Goal: Task Accomplishment & Management: Manage account settings

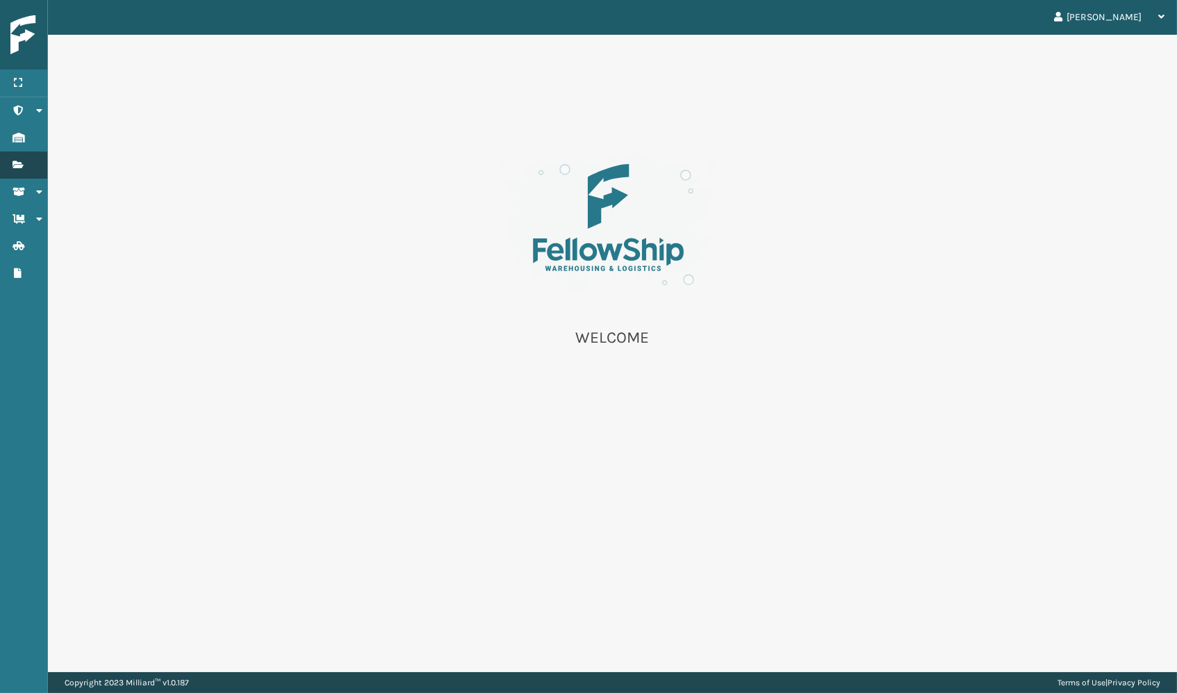
click at [10, 156] on link "Fulfillment Orders Fulfillment Orders" at bounding box center [23, 164] width 47 height 27
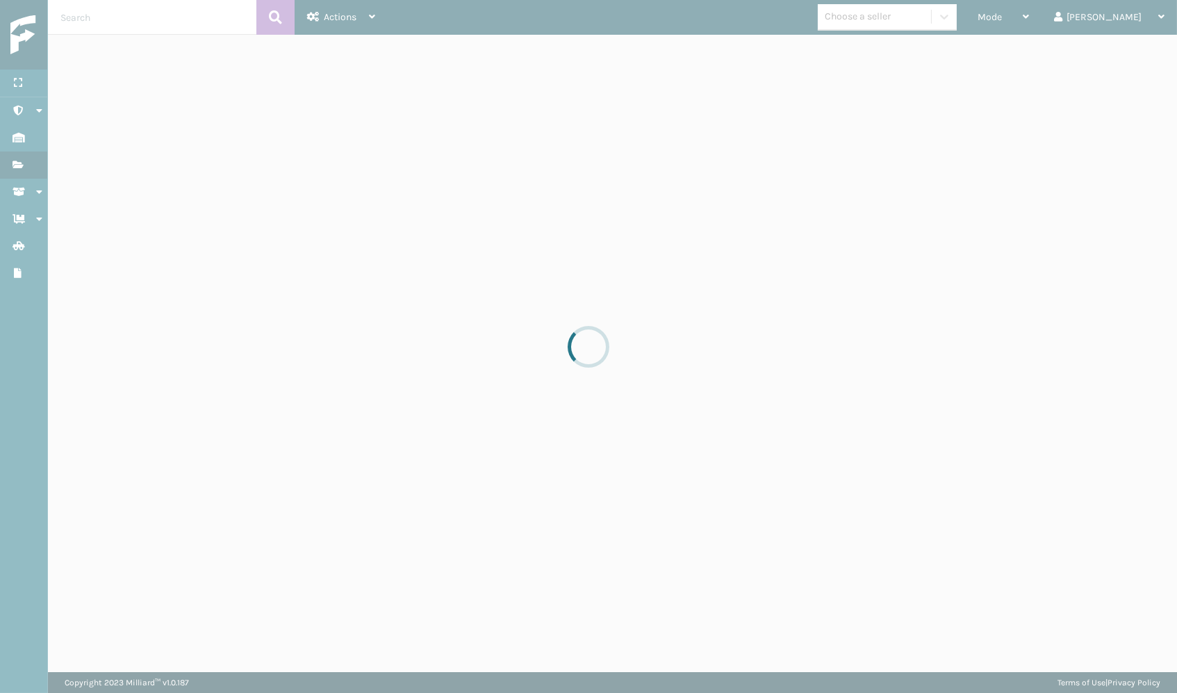
click at [200, 281] on div at bounding box center [588, 346] width 1177 height 693
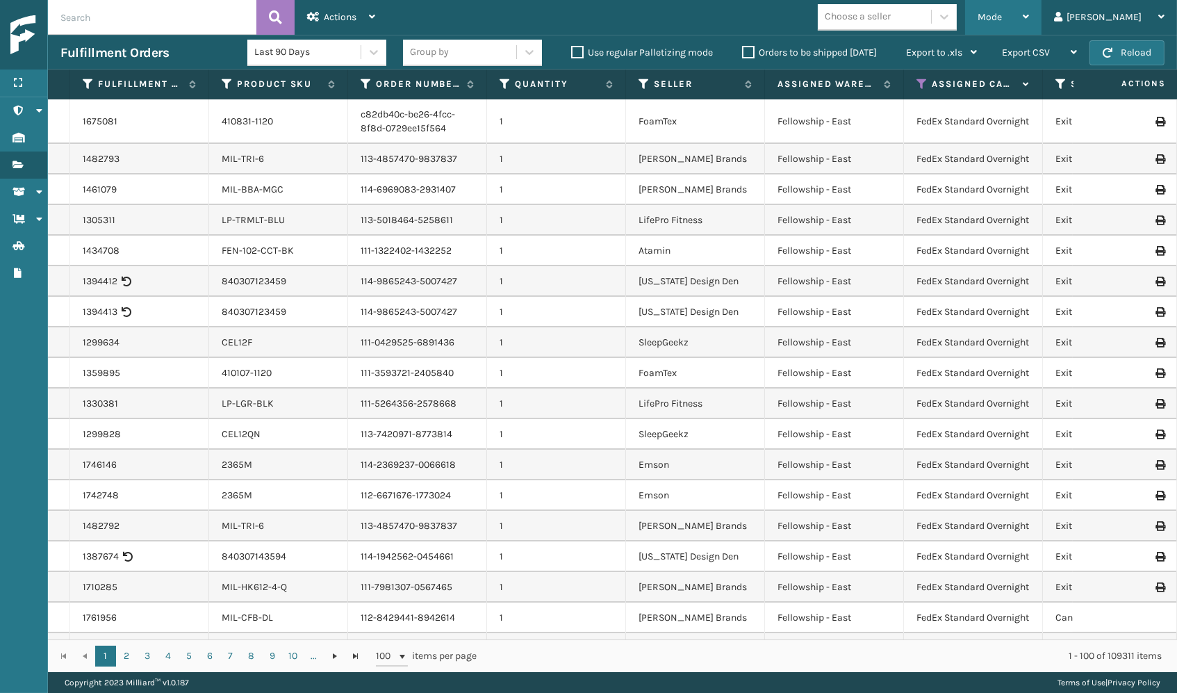
click at [1029, 22] on div "Mode" at bounding box center [1003, 17] width 51 height 35
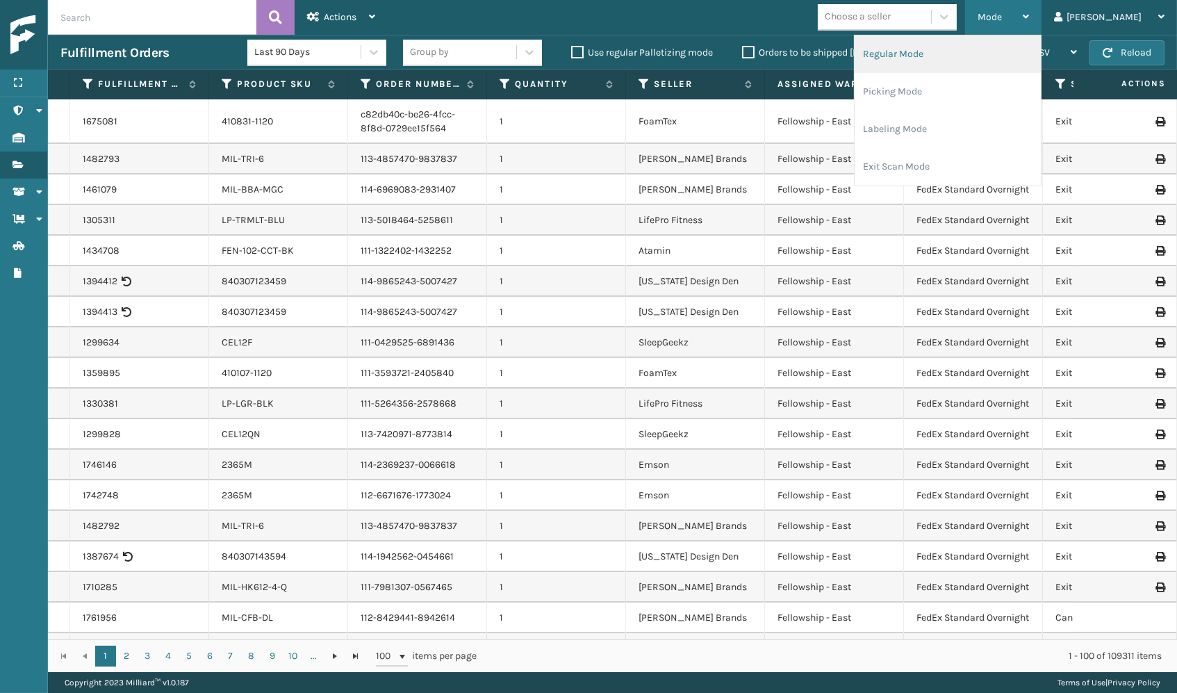
click at [967, 53] on li "Regular Mode" at bounding box center [948, 54] width 186 height 38
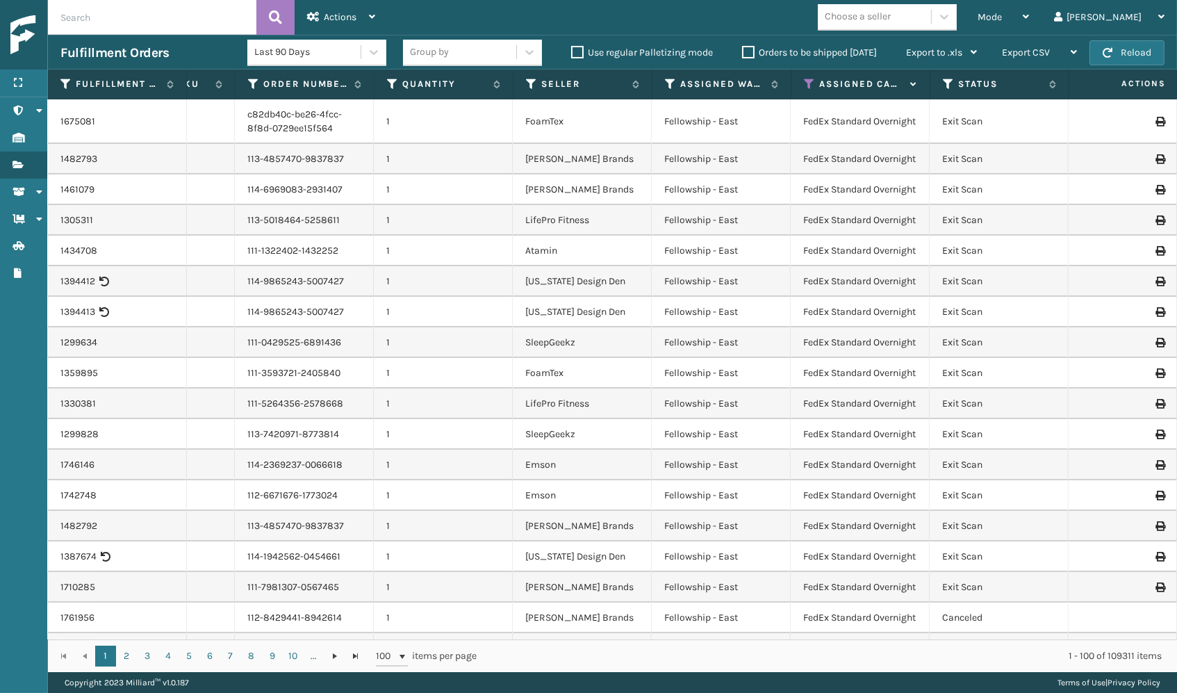
scroll to position [0, 123]
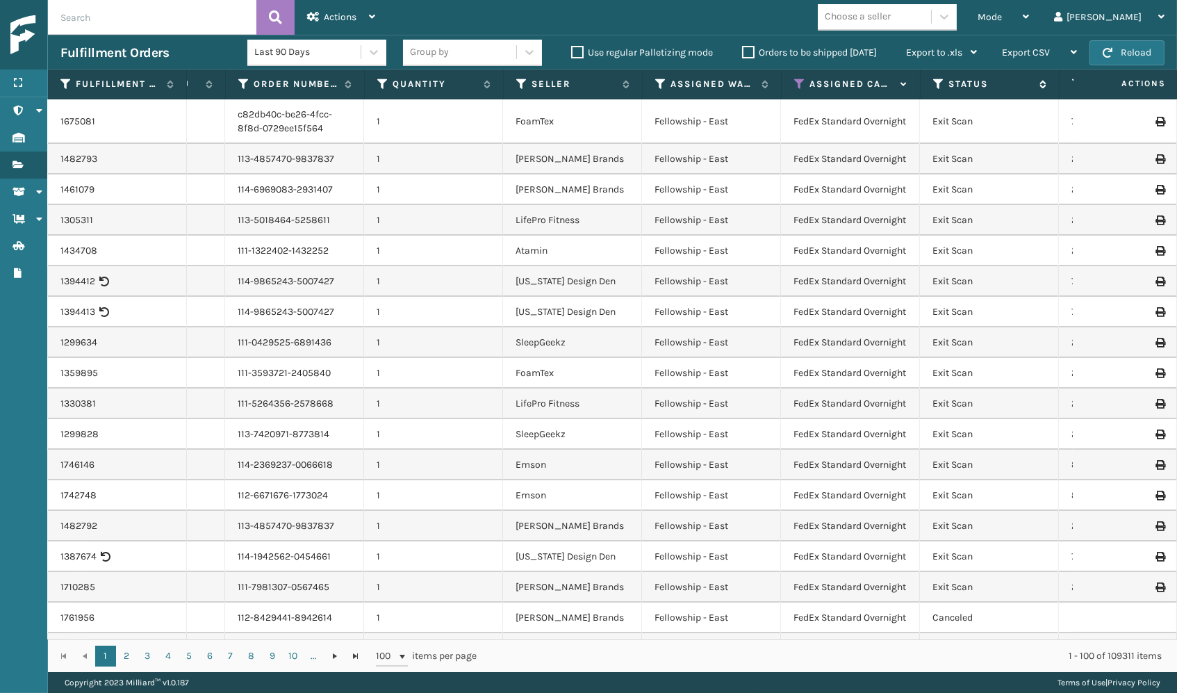
click at [934, 83] on icon at bounding box center [938, 84] width 11 height 13
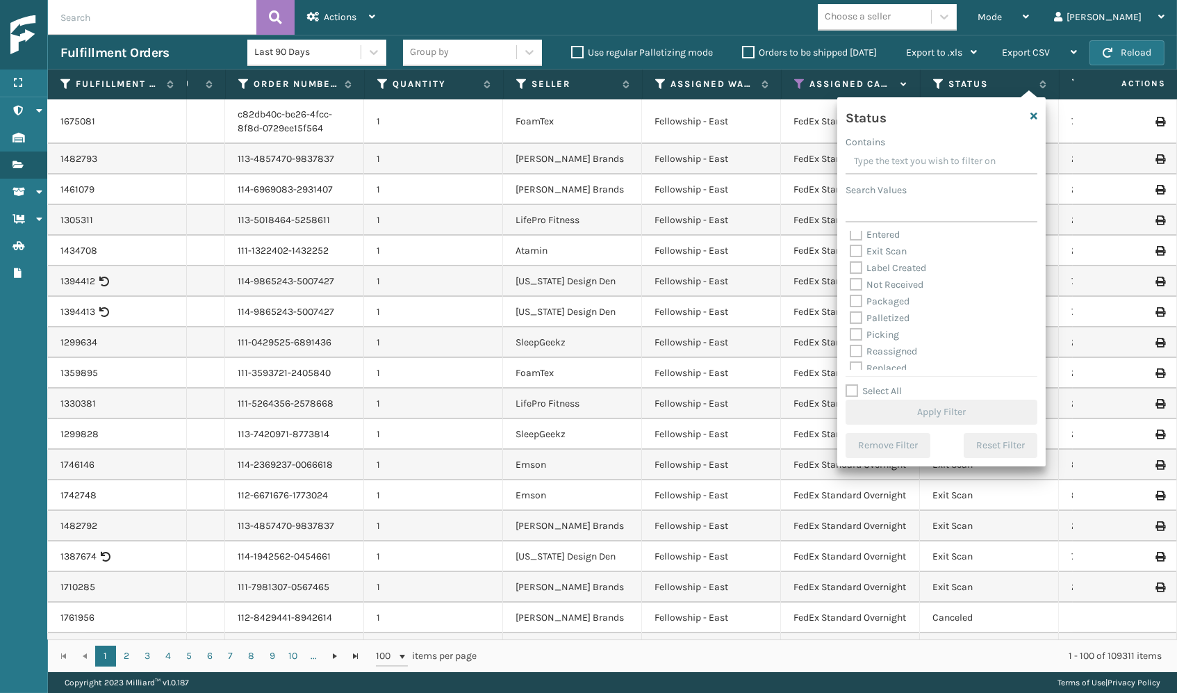
scroll to position [38, 0]
click at [894, 334] on label "Picking" at bounding box center [874, 334] width 49 height 12
click at [850, 334] on input "Picking" at bounding box center [850, 330] width 1 height 9
checkbox input "true"
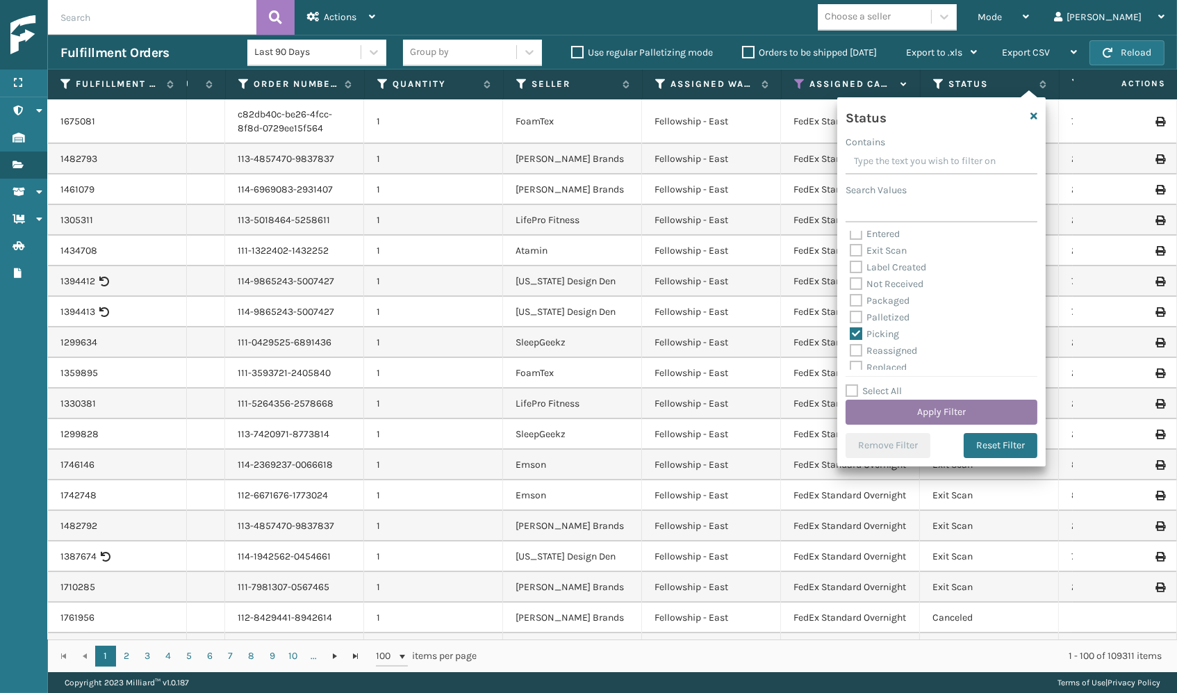
click at [899, 406] on button "Apply Filter" at bounding box center [942, 412] width 192 height 25
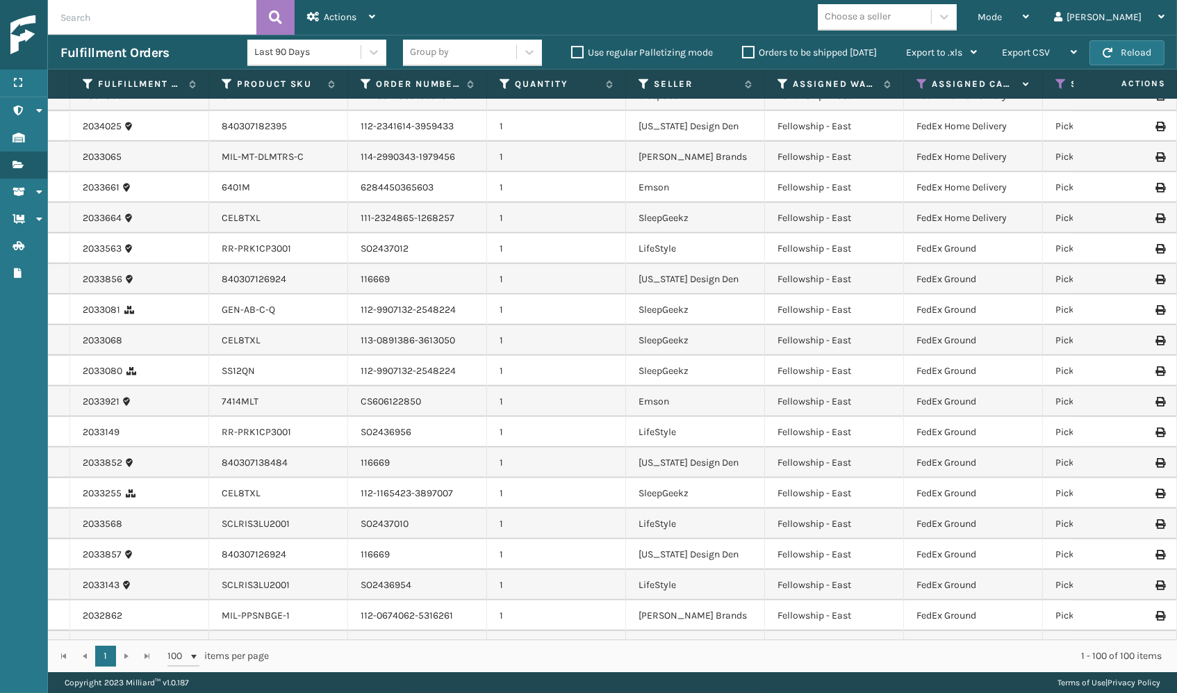
scroll to position [2433, 0]
click at [918, 89] on icon at bounding box center [921, 84] width 11 height 13
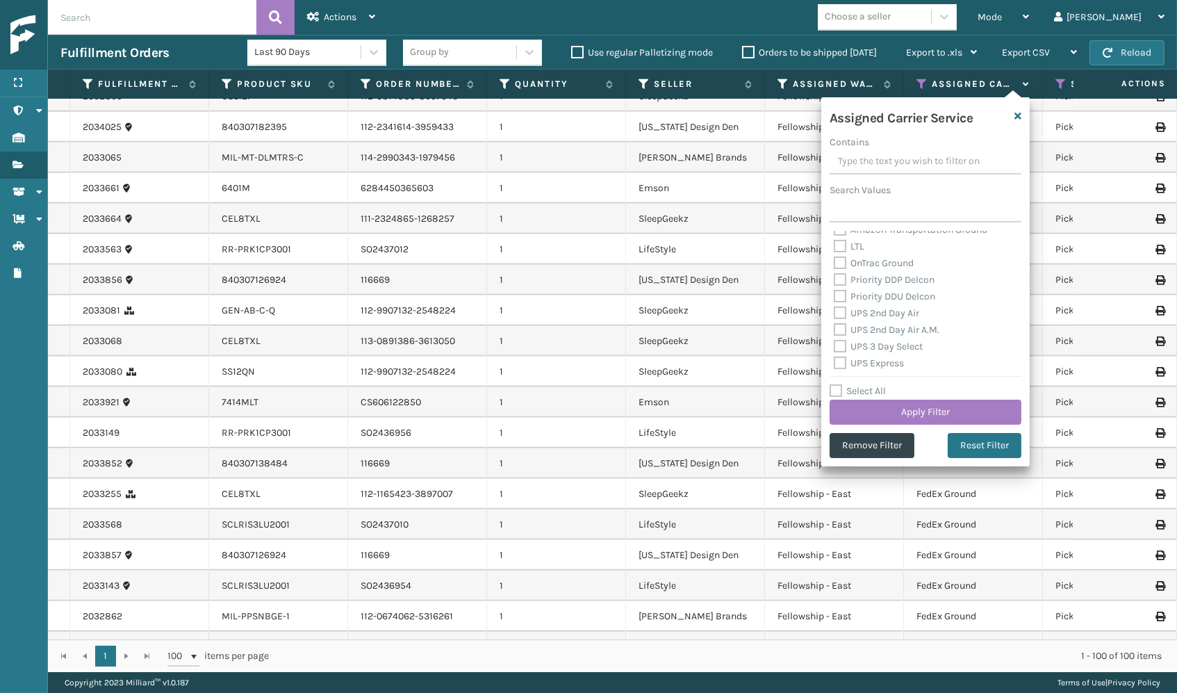
scroll to position [186, 0]
click at [887, 280] on label "Priority DDP Delcon" at bounding box center [884, 286] width 101 height 12
click at [835, 278] on input "Priority DDP Delcon" at bounding box center [834, 282] width 1 height 9
checkbox input "true"
click at [877, 311] on div "UPS 2nd Day Air" at bounding box center [925, 319] width 183 height 17
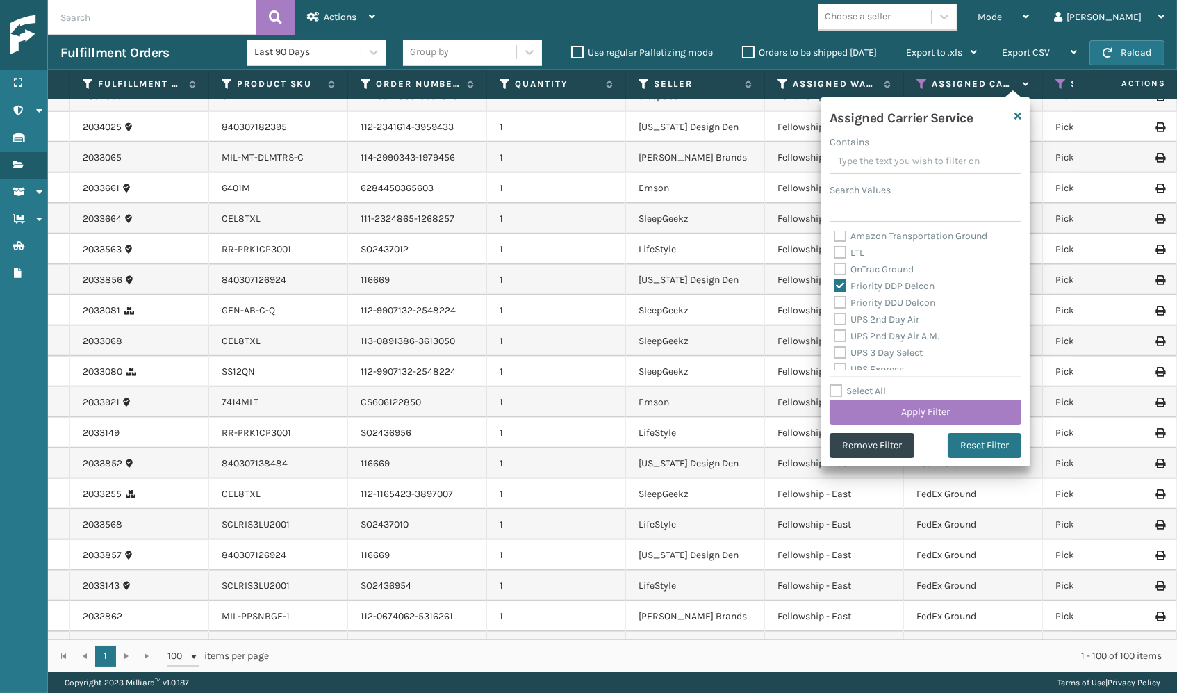
click at [862, 263] on label "OnTrac Ground" at bounding box center [874, 269] width 80 height 12
click at [835, 261] on input "OnTrac Ground" at bounding box center [834, 265] width 1 height 9
checkbox input "true"
click at [864, 297] on label "Priority DDU Delcon" at bounding box center [884, 303] width 101 height 12
click at [835, 295] on input "Priority DDU Delcon" at bounding box center [834, 299] width 1 height 9
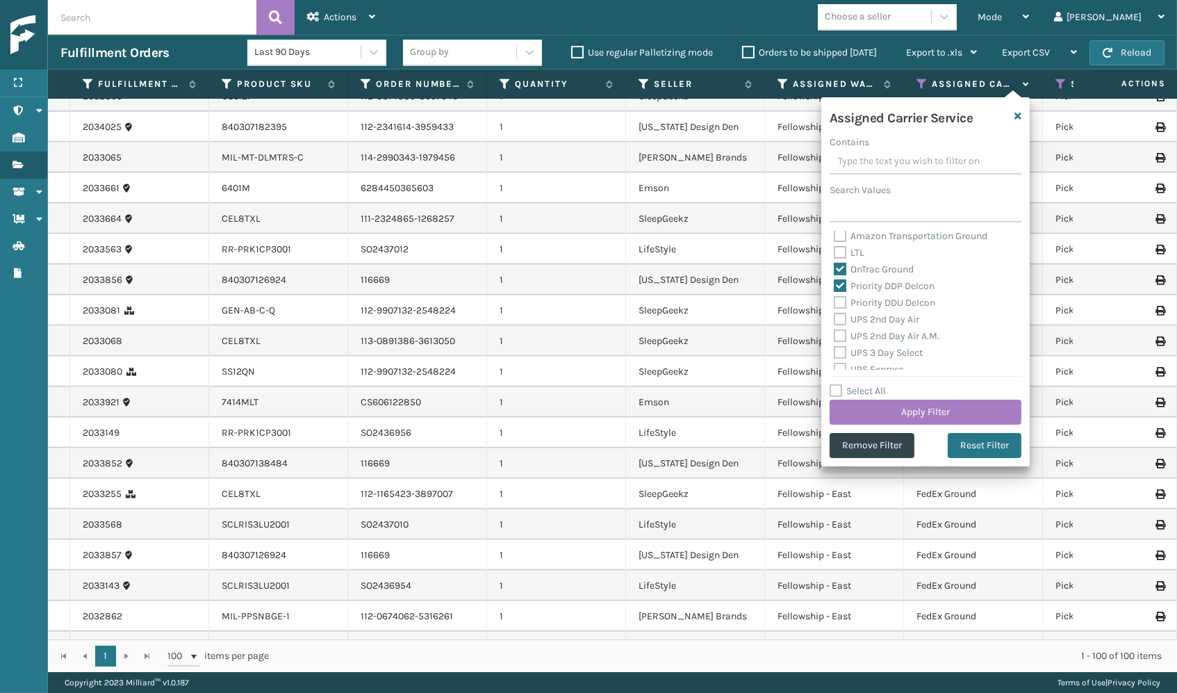
checkbox input "true"
click at [865, 313] on label "UPS 2nd Day Air" at bounding box center [876, 319] width 85 height 12
click at [835, 312] on input "UPS 2nd Day Air" at bounding box center [834, 315] width 1 height 9
checkbox input "true"
click at [866, 330] on label "UPS 2nd Day Air A.M." at bounding box center [887, 336] width 106 height 12
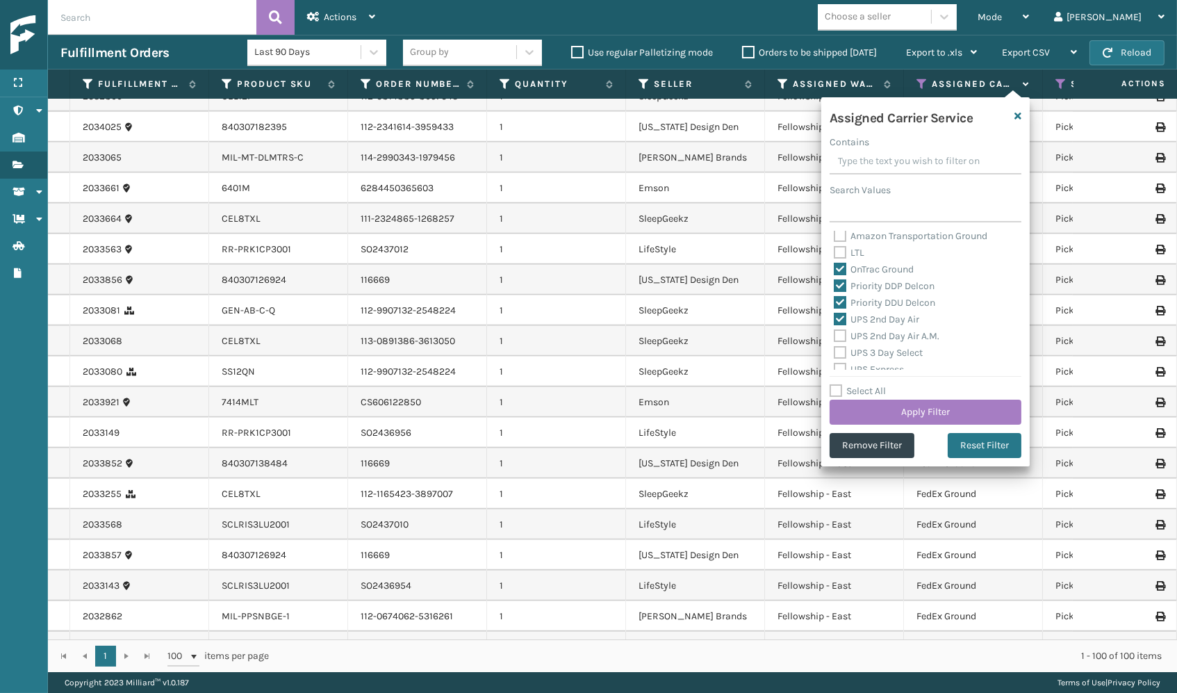
click at [835, 328] on input "UPS 2nd Day Air A.M." at bounding box center [834, 332] width 1 height 9
checkbox input "true"
click at [868, 347] on label "UPS 3 Day Select" at bounding box center [878, 353] width 89 height 12
click at [835, 345] on input "UPS 3 Day Select" at bounding box center [834, 349] width 1 height 9
checkbox input "true"
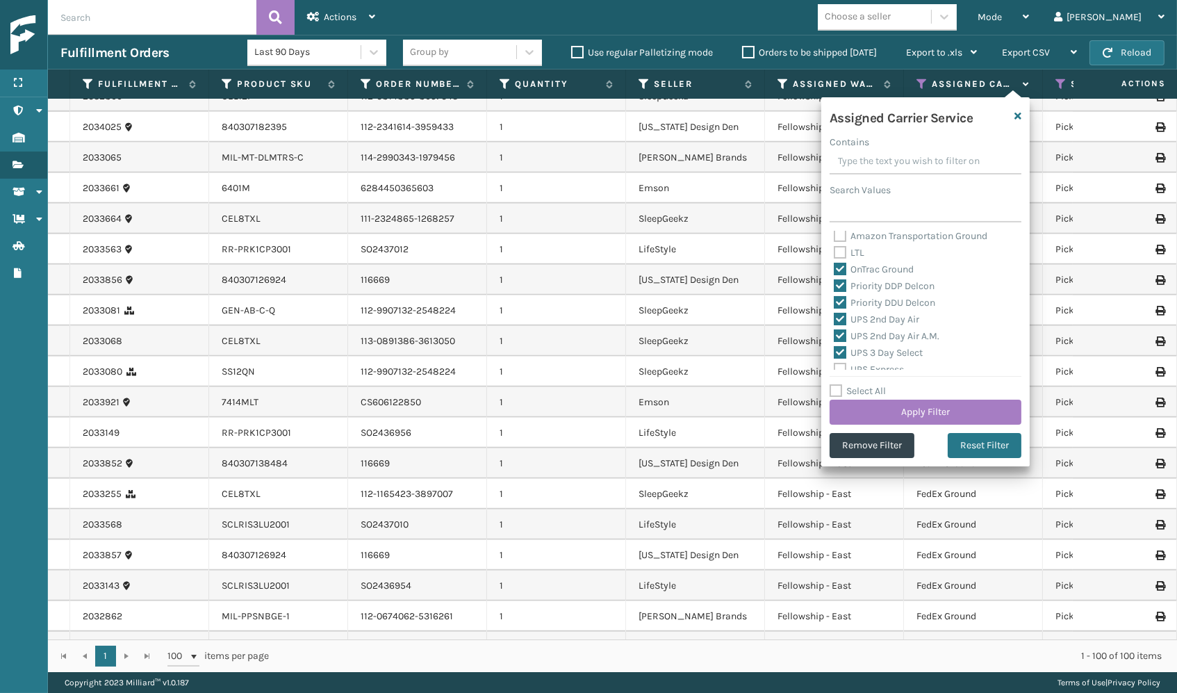
click at [872, 363] on label "UPS Express" at bounding box center [869, 369] width 70 height 12
click at [835, 363] on input "UPS Express" at bounding box center [834, 365] width 1 height 9
checkbox input "true"
click at [858, 390] on label "Select All" at bounding box center [858, 391] width 56 height 12
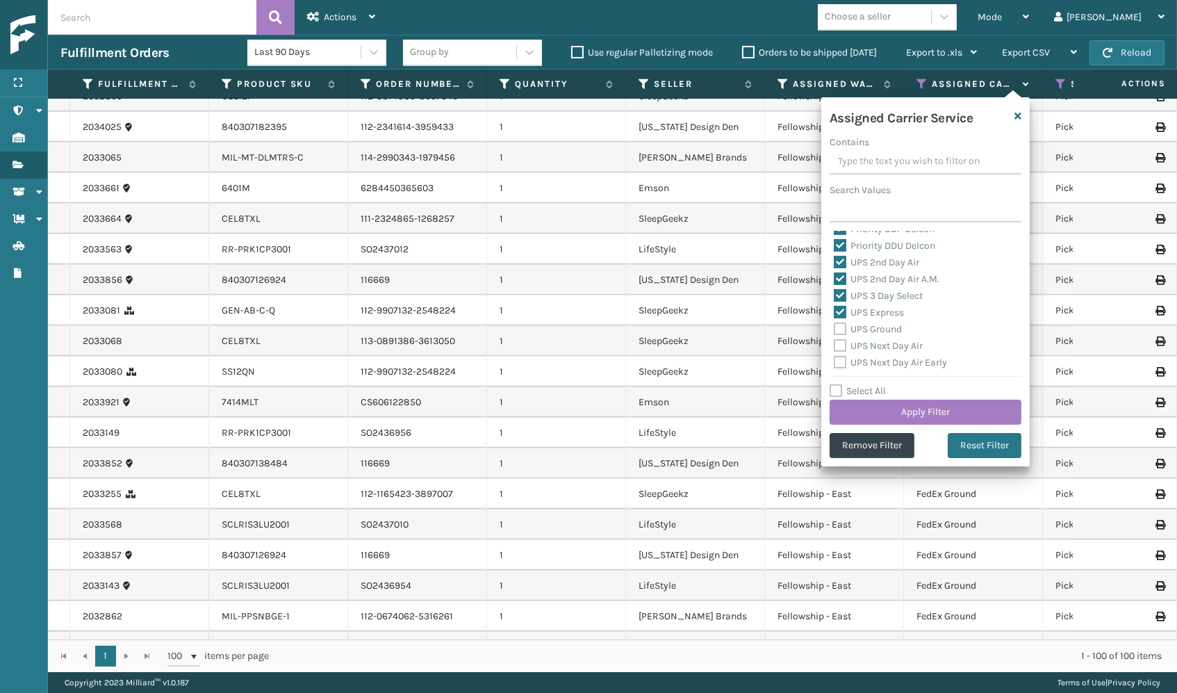
click at [858, 384] on input "Select All" at bounding box center [934, 383] width 208 height 1
checkbox input "true"
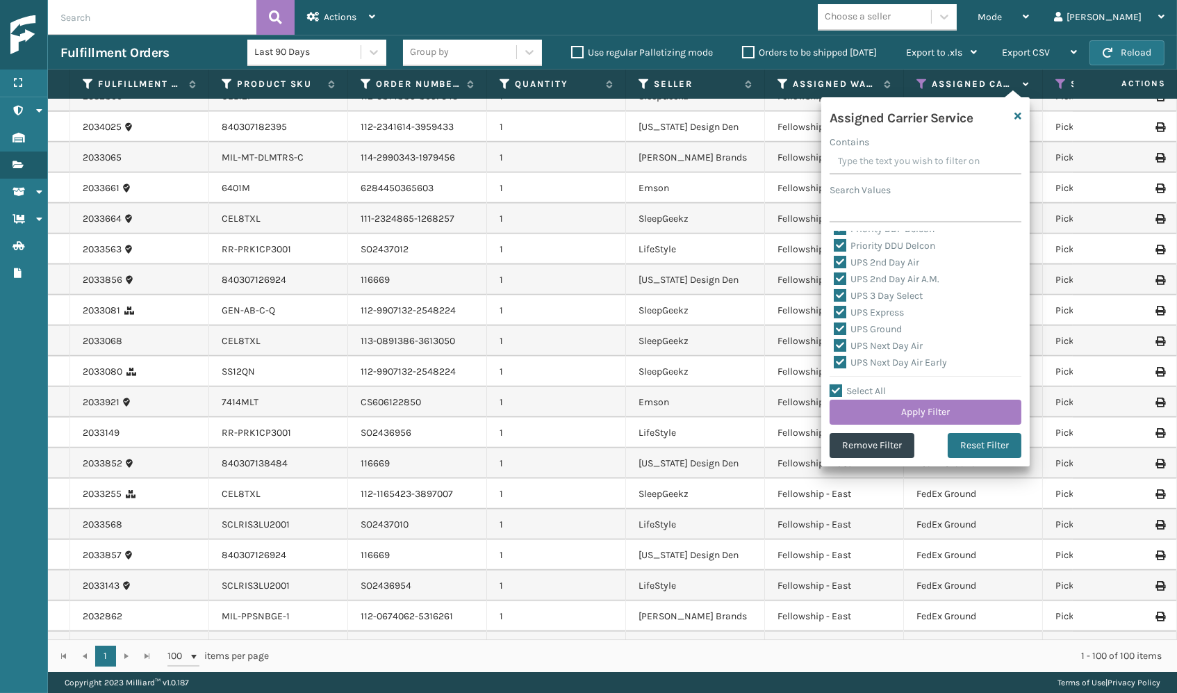
checkbox input "true"
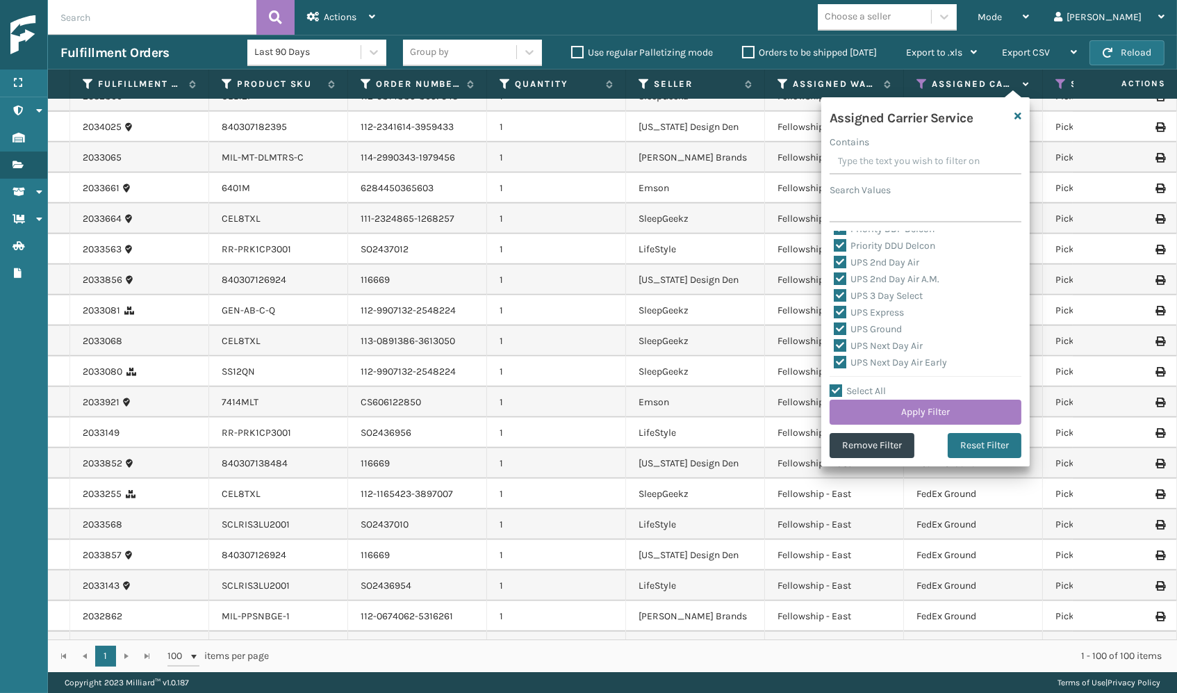
checkbox input "true"
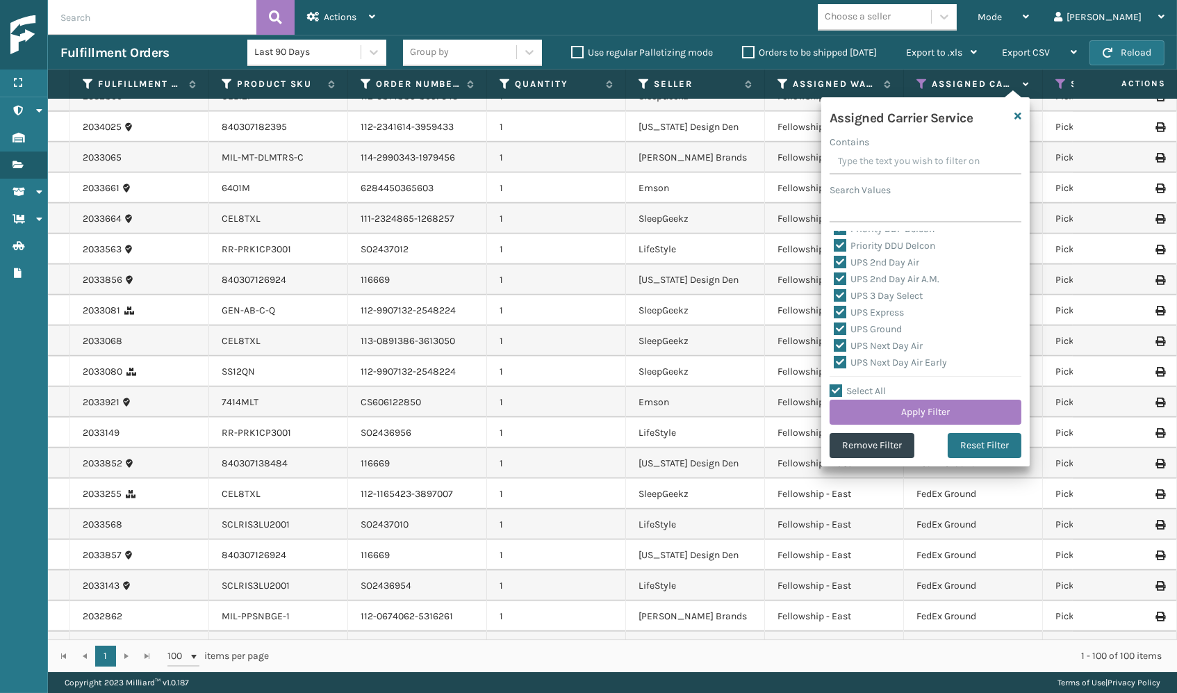
checkbox input "true"
click at [855, 328] on label "LTL" at bounding box center [849, 330] width 31 height 12
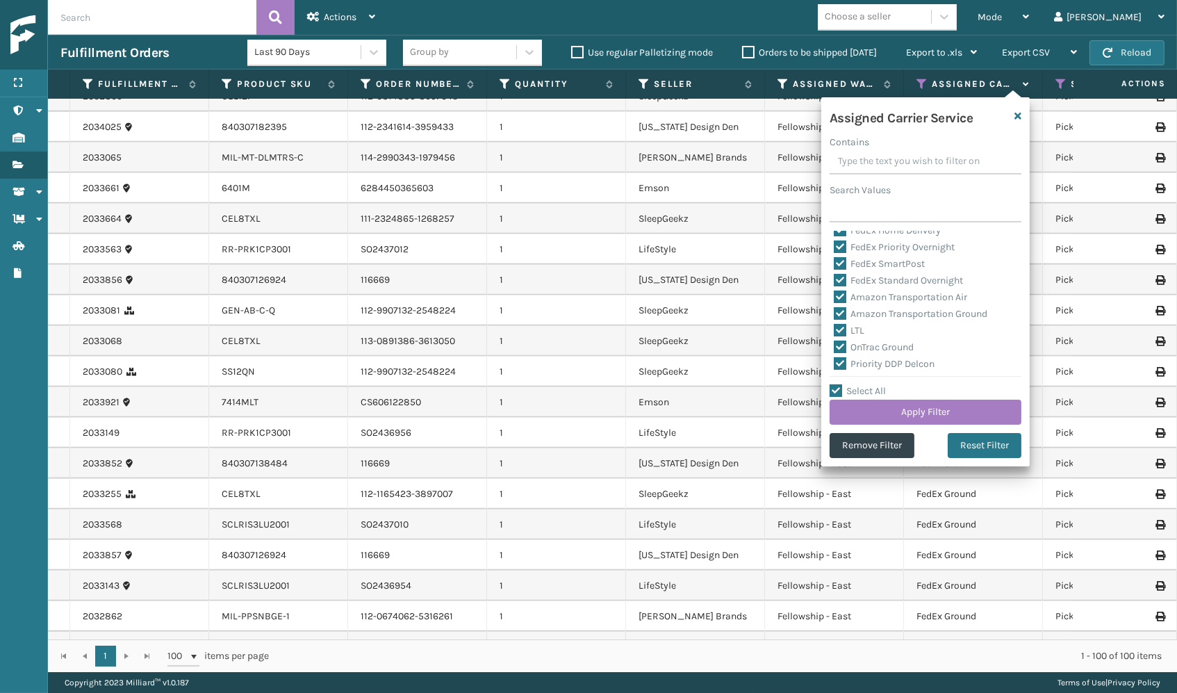
click at [835, 328] on input "LTL" at bounding box center [834, 326] width 1 height 9
checkbox input "false"
click at [919, 416] on button "Apply Filter" at bounding box center [926, 412] width 192 height 25
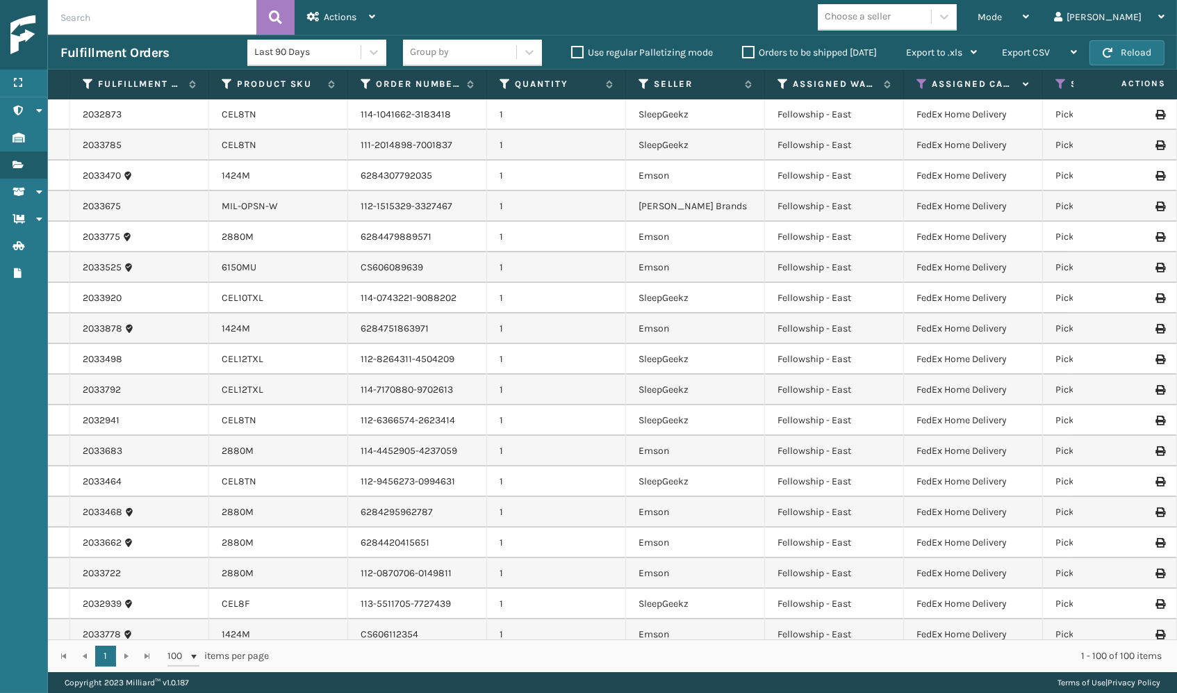
scroll to position [0, 0]
